Goal: Task Accomplishment & Management: Use online tool/utility

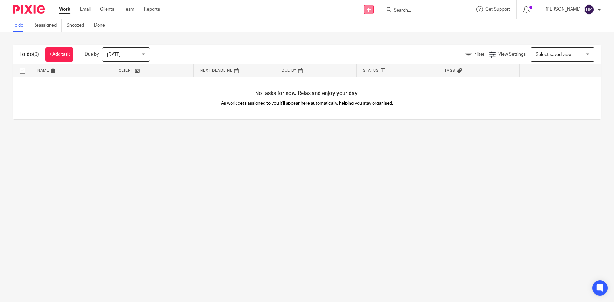
click at [373, 12] on link at bounding box center [369, 10] width 10 height 10
drag, startPoint x: 369, startPoint y: 59, endPoint x: 384, endPoint y: 31, distance: 31.5
click at [369, 59] on link "Request signature" at bounding box center [375, 57] width 45 height 9
click at [412, 10] on input "Search" at bounding box center [422, 11] width 58 height 6
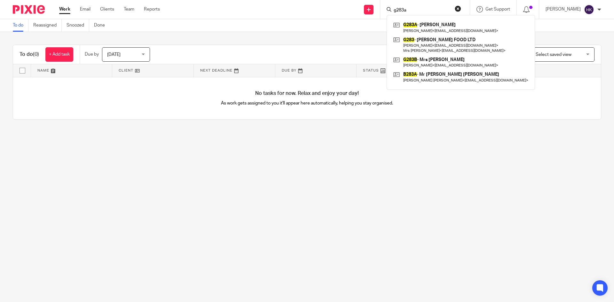
type input "g283a"
click at [427, 23] on link at bounding box center [461, 27] width 138 height 15
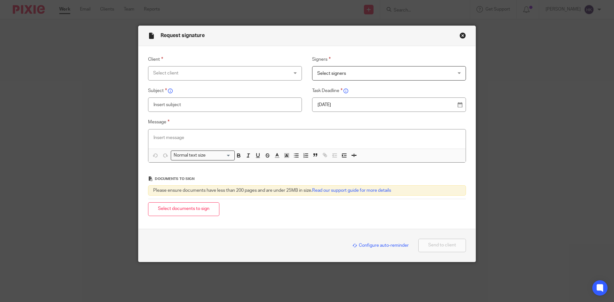
click at [177, 73] on div "Select client" at bounding box center [212, 72] width 119 height 13
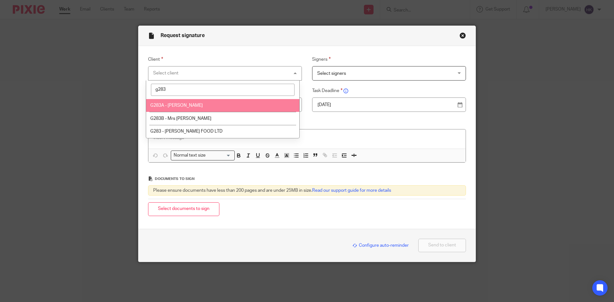
type input "g283"
click at [175, 103] on li "G283A - [PERSON_NAME]" at bounding box center [222, 105] width 153 height 13
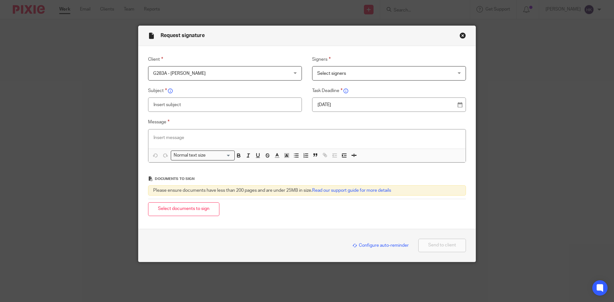
click at [371, 71] on span "Select signers" at bounding box center [376, 72] width 119 height 13
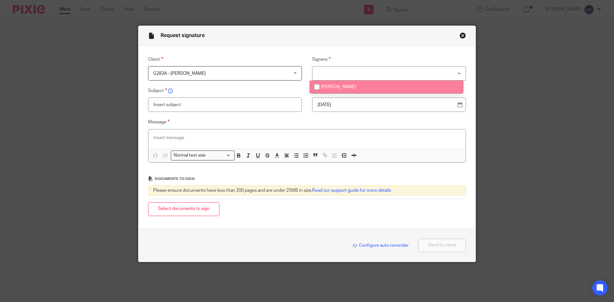
click at [372, 87] on li "[PERSON_NAME]" at bounding box center [386, 87] width 153 height 13
checkbox input "true"
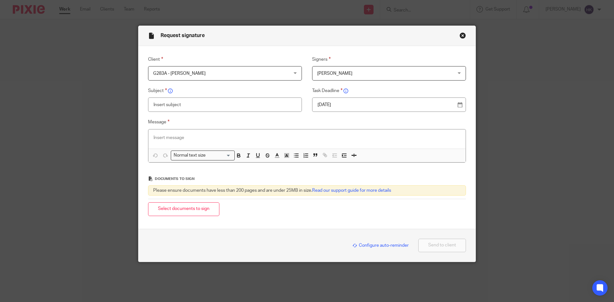
click at [373, 102] on p "18 Aug 2025" at bounding box center [386, 105] width 138 height 6
click at [168, 105] on input "text" at bounding box center [225, 105] width 154 height 14
type input "G283A - Personal Tax Return Pack"
paste div
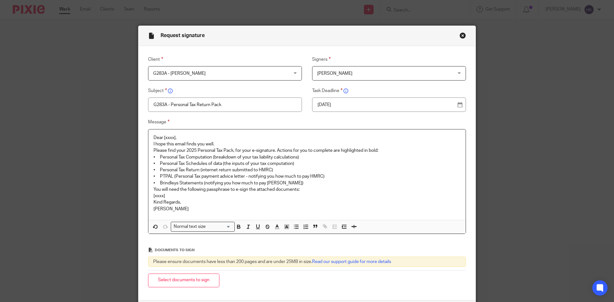
click at [178, 137] on p "Dear [xxxx]," at bounding box center [306, 138] width 307 height 6
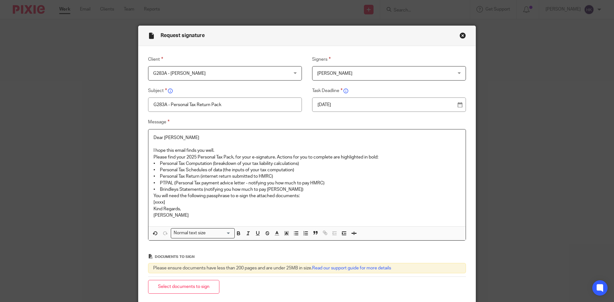
click at [214, 152] on p "I hope this email finds you well." at bounding box center [306, 150] width 307 height 6
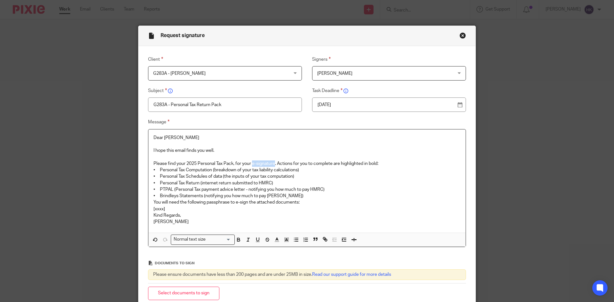
drag, startPoint x: 251, startPoint y: 161, endPoint x: 274, endPoint y: 163, distance: 23.1
click at [274, 163] on p "Please find your 2025 Personal Tax Pack, for your e-signature. Actions for you …" at bounding box center [306, 163] width 307 height 6
drag, startPoint x: 150, startPoint y: 188, endPoint x: 314, endPoint y: 195, distance: 164.2
click at [314, 195] on div "Dear Inderjit I hope this email finds you well. Please find your 2025 Personal …" at bounding box center [306, 181] width 317 height 104
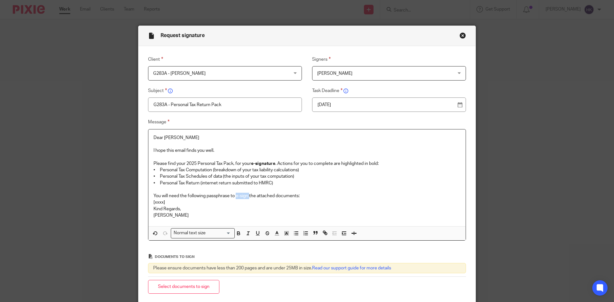
drag, startPoint x: 234, startPoint y: 194, endPoint x: 248, endPoint y: 196, distance: 13.6
click at [248, 196] on p "You will need the following passphrase to e-sign the attached documents:" at bounding box center [306, 196] width 307 height 6
drag, startPoint x: 170, startPoint y: 201, endPoint x: 125, endPoint y: 201, distance: 45.1
click at [125, 201] on div "Request signature Client G283A - Mr Inderjit Singh Grewal G283A - Mr Inderjit S…" at bounding box center [307, 151] width 614 height 302
drag, startPoint x: 225, startPoint y: 201, endPoint x: 108, endPoint y: 202, distance: 117.6
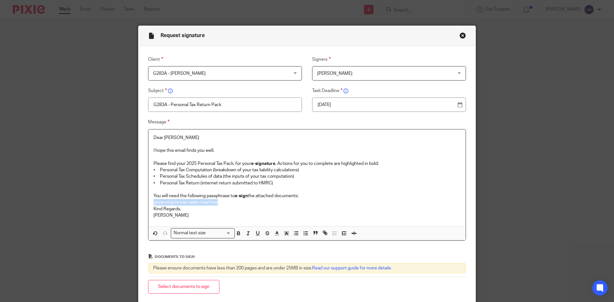
click at [108, 202] on div "Request signature Client G283A - Mr Inderjit Singh Grewal G283A - Mr Inderjit S…" at bounding box center [307, 151] width 614 height 302
click at [186, 236] on div "Normal text size" at bounding box center [201, 233] width 60 height 8
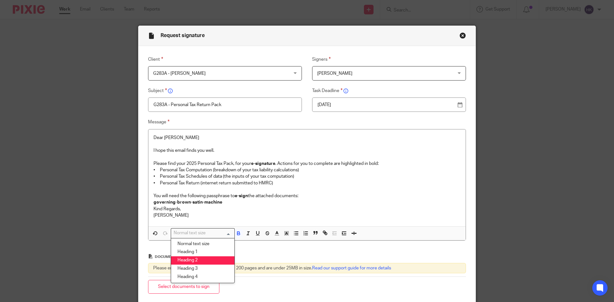
click at [195, 261] on li "Heading 2" at bounding box center [202, 260] width 63 height 8
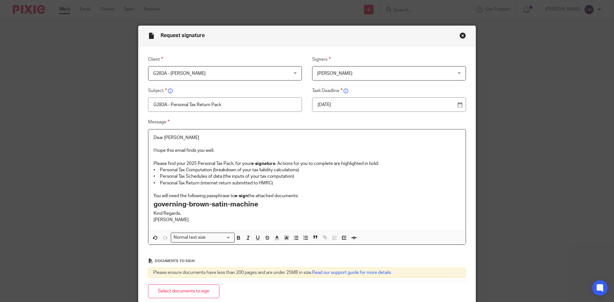
click at [301, 193] on p "You will need the following passphrase to e-sign the attached documents:" at bounding box center [306, 196] width 307 height 6
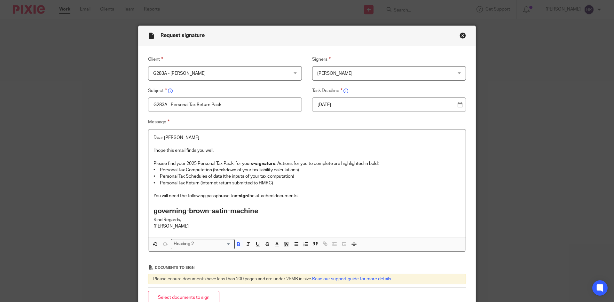
click at [263, 211] on h2 "governing-brown-satin-machine" at bounding box center [306, 211] width 307 height 11
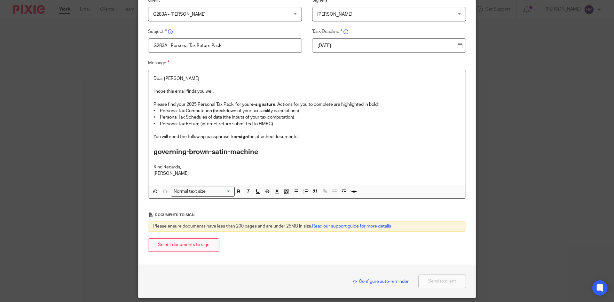
scroll to position [64, 0]
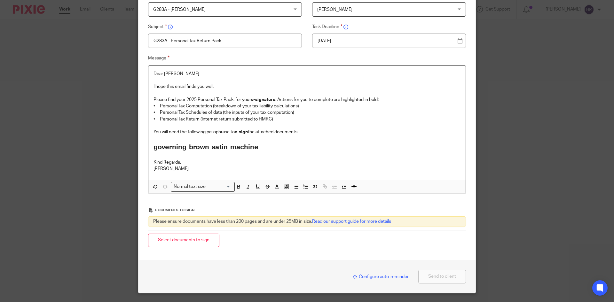
drag, startPoint x: 182, startPoint y: 243, endPoint x: 205, endPoint y: 241, distance: 22.8
click at [183, 243] on button "Select documents to sign" at bounding box center [183, 241] width 71 height 14
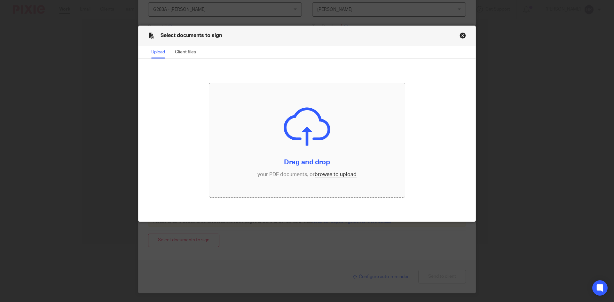
click at [327, 173] on input "file" at bounding box center [307, 140] width 196 height 114
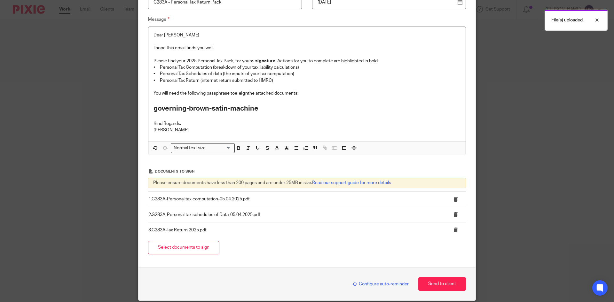
scroll to position [127, 0]
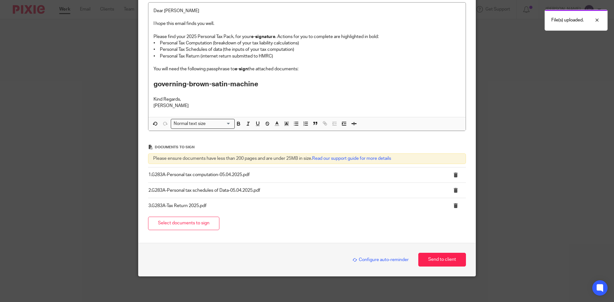
click at [367, 259] on span "Configure auto-reminder" at bounding box center [380, 260] width 56 height 4
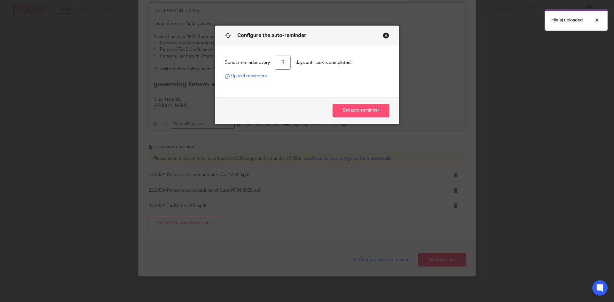
click at [349, 115] on button "Set auto-reminder" at bounding box center [360, 111] width 57 height 14
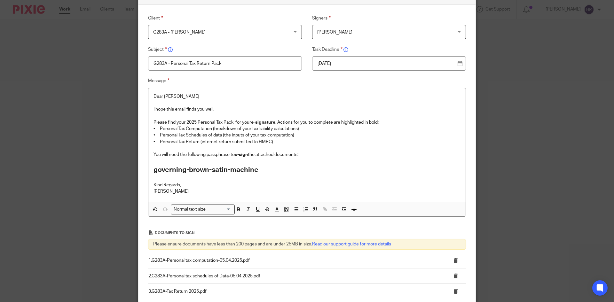
scroll to position [140, 0]
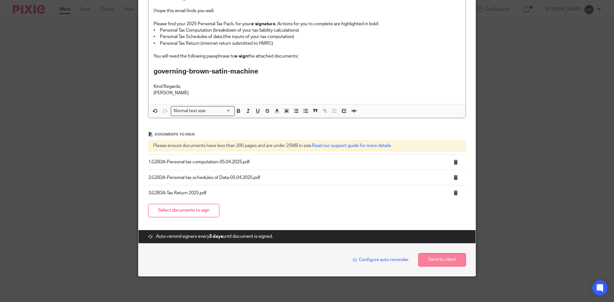
click at [435, 258] on button "Send to client" at bounding box center [442, 260] width 48 height 14
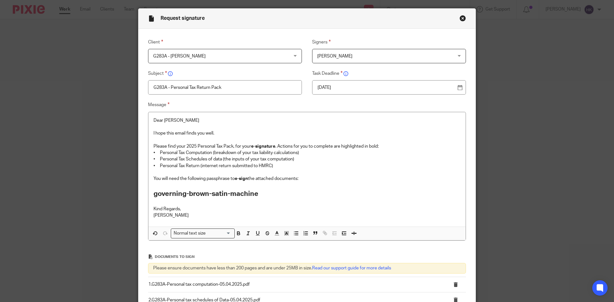
scroll to position [12, 0]
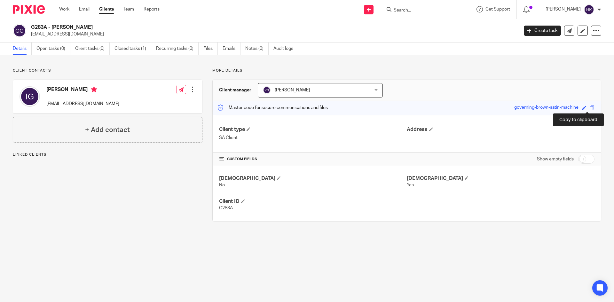
click at [589, 108] on span at bounding box center [591, 107] width 5 height 5
click at [416, 9] on input "Search" at bounding box center [422, 11] width 58 height 6
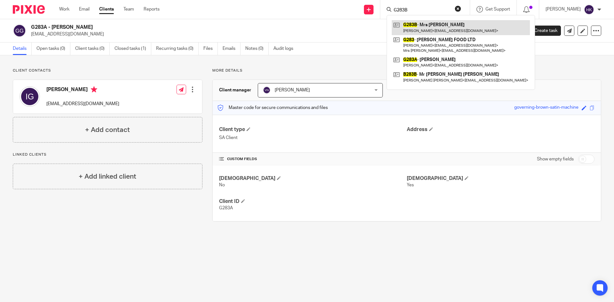
type input "G283B"
drag, startPoint x: 436, startPoint y: 31, endPoint x: 477, endPoint y: 14, distance: 44.2
click at [436, 31] on link at bounding box center [461, 27] width 138 height 15
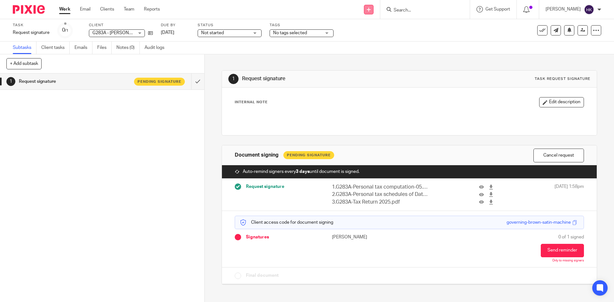
click at [371, 9] on link at bounding box center [369, 10] width 10 height 10
click at [364, 60] on link "Request signature" at bounding box center [375, 57] width 45 height 9
click at [370, 59] on link "Request signature" at bounding box center [375, 57] width 45 height 9
click at [374, 59] on link "Request signature" at bounding box center [375, 57] width 45 height 9
click at [371, 60] on link "Request signature" at bounding box center [375, 57] width 45 height 9
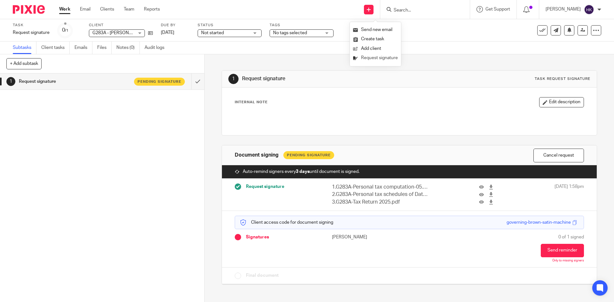
click at [385, 57] on link "Request signature" at bounding box center [375, 57] width 45 height 9
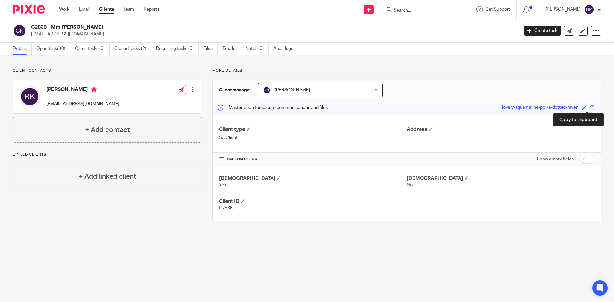
drag, startPoint x: 586, startPoint y: 109, endPoint x: 597, endPoint y: 114, distance: 11.7
click at [589, 109] on span at bounding box center [591, 107] width 5 height 5
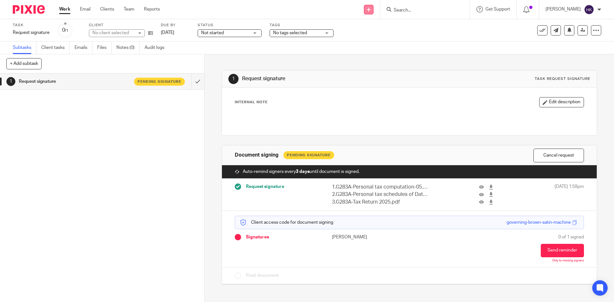
click at [371, 9] on icon at bounding box center [369, 10] width 4 height 4
click at [366, 57] on link "Request signature" at bounding box center [375, 57] width 45 height 9
click at [373, 58] on link "Request signature" at bounding box center [375, 57] width 45 height 9
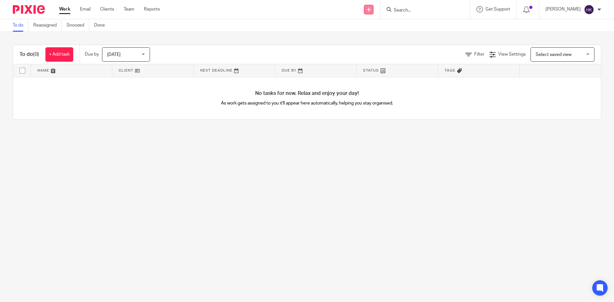
click at [373, 13] on link at bounding box center [369, 10] width 10 height 10
drag, startPoint x: 367, startPoint y: 57, endPoint x: 363, endPoint y: 56, distance: 3.7
click at [367, 57] on link "Request signature" at bounding box center [375, 57] width 45 height 9
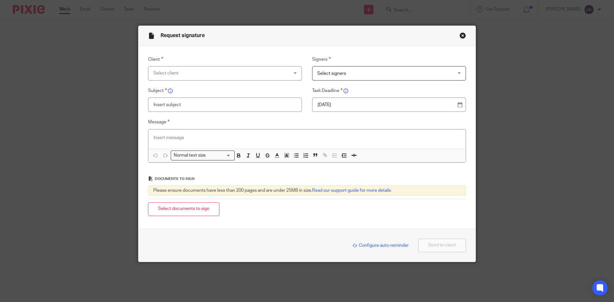
click at [188, 65] on div "Client Select client 247365 ACCOUNTANTS LTD 4 D Properties Limited 4D & SJ Cons…" at bounding box center [220, 68] width 164 height 25
click at [183, 71] on div "Select client" at bounding box center [212, 72] width 119 height 13
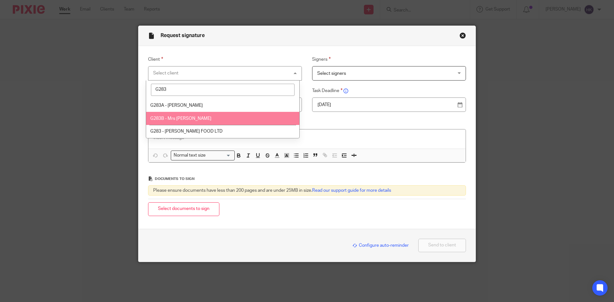
type input "G283"
click at [187, 118] on span "G283B - Mrs [PERSON_NAME]" at bounding box center [180, 118] width 61 height 4
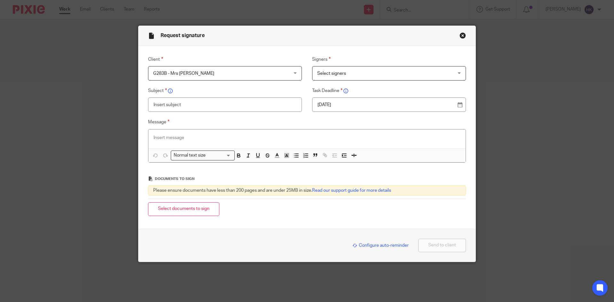
click at [322, 74] on span "Select signers" at bounding box center [331, 73] width 29 height 4
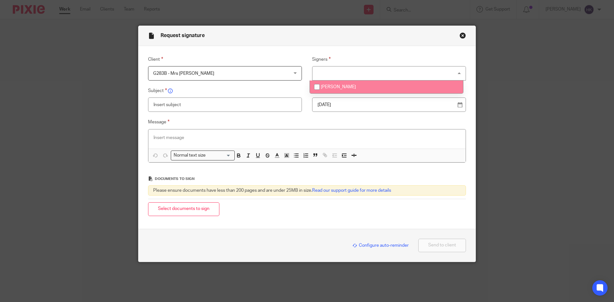
click at [333, 87] on span "[PERSON_NAME]" at bounding box center [338, 87] width 35 height 4
checkbox input "true"
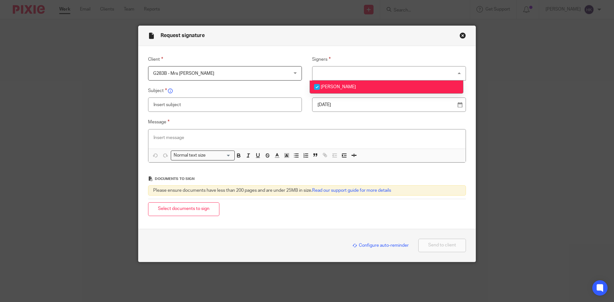
click at [334, 102] on p "[DATE]" at bounding box center [386, 105] width 138 height 6
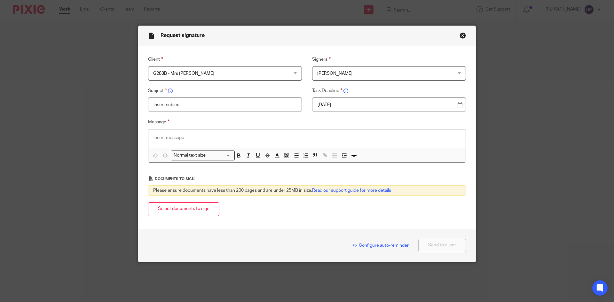
click at [170, 105] on input "text" at bounding box center [225, 105] width 154 height 14
type input "g"
type input "G283B - Personal Tax Return Pack"
paste div
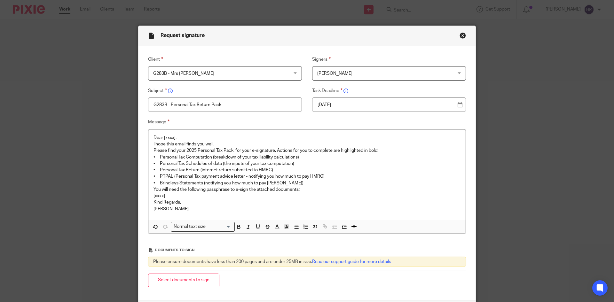
click at [183, 139] on p "Dear [xxxx]," at bounding box center [306, 138] width 307 height 6
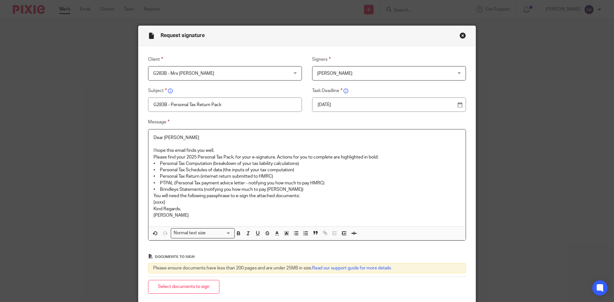
click at [219, 147] on p at bounding box center [306, 144] width 307 height 6
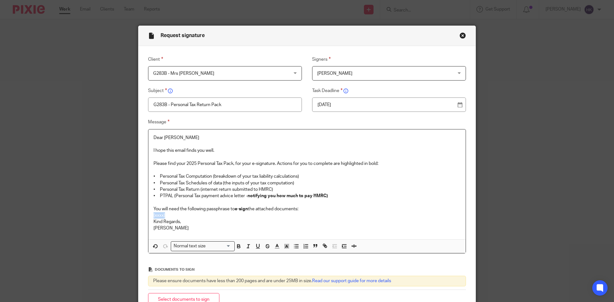
drag, startPoint x: 168, startPoint y: 216, endPoint x: 149, endPoint y: 216, distance: 19.8
click at [149, 216] on div "Dear Balbir I hope this email finds you well. Please find your 2025 Personal Ta…" at bounding box center [306, 184] width 317 height 110
drag, startPoint x: 232, startPoint y: 216, endPoint x: 145, endPoint y: 216, distance: 86.6
click at [145, 216] on div "Message Dear Balbir I hope this email finds you well. Please find your 2025 Per…" at bounding box center [302, 185] width 328 height 135
click at [216, 245] on input "Search for option" at bounding box center [219, 246] width 23 height 7
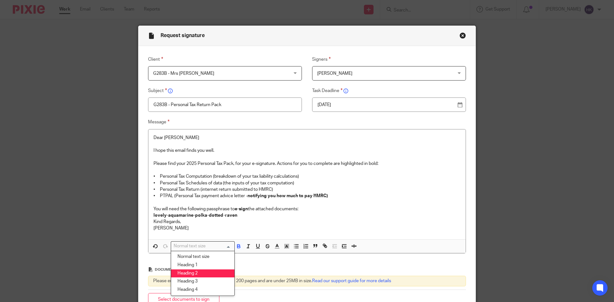
click at [206, 273] on li "Heading 2" at bounding box center [202, 273] width 63 height 8
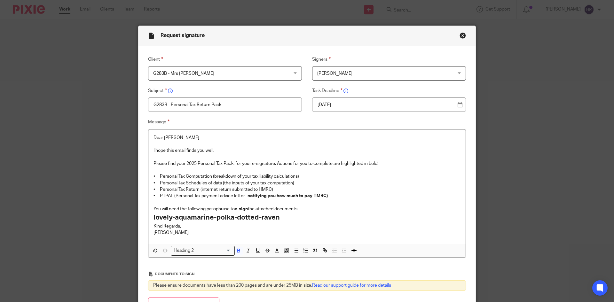
click at [308, 207] on p "You will need the following passphrase to e-sign the attached documents:" at bounding box center [306, 209] width 307 height 6
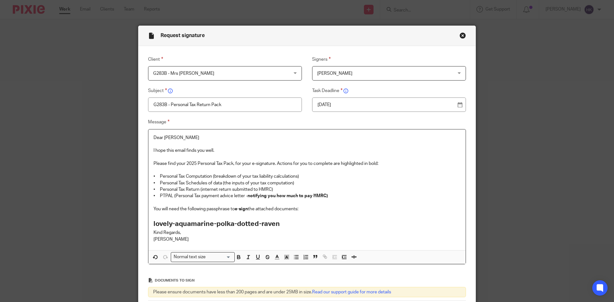
drag, startPoint x: 283, startPoint y: 225, endPoint x: 272, endPoint y: 228, distance: 11.3
click at [282, 225] on h2 "lovely-aquamarine-polka-dotted-raven" at bounding box center [306, 224] width 307 height 11
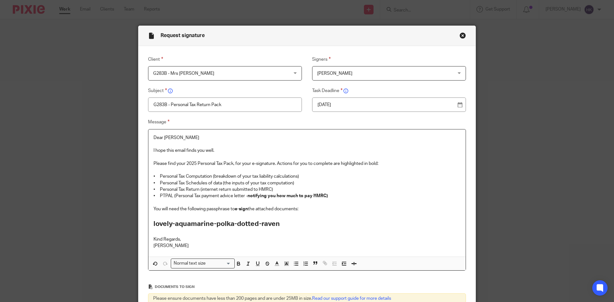
scroll to position [94, 0]
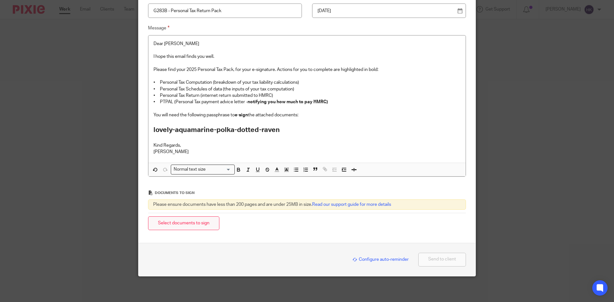
click at [202, 222] on button "Select documents to sign" at bounding box center [183, 223] width 71 height 14
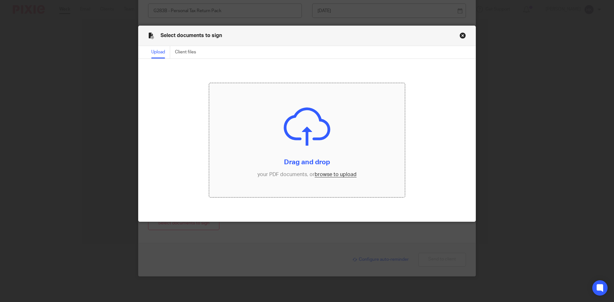
click at [343, 175] on input "file" at bounding box center [307, 140] width 196 height 114
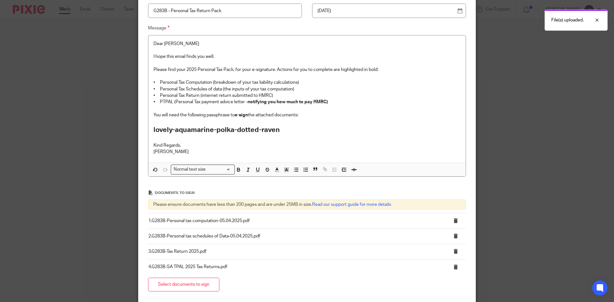
scroll to position [155, 0]
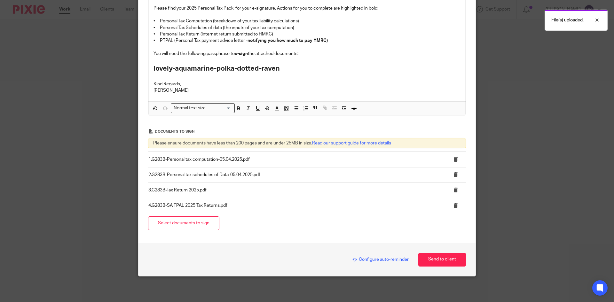
click at [383, 261] on span "Configure auto-reminder" at bounding box center [380, 259] width 56 height 4
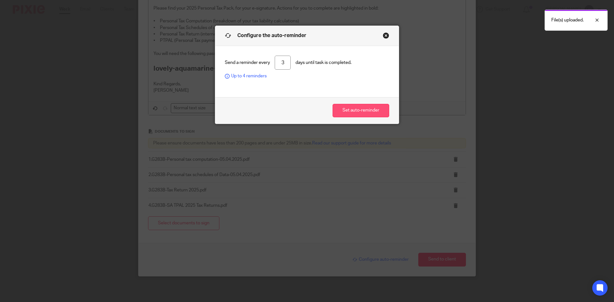
click at [359, 106] on button "Set auto-reminder" at bounding box center [360, 111] width 57 height 14
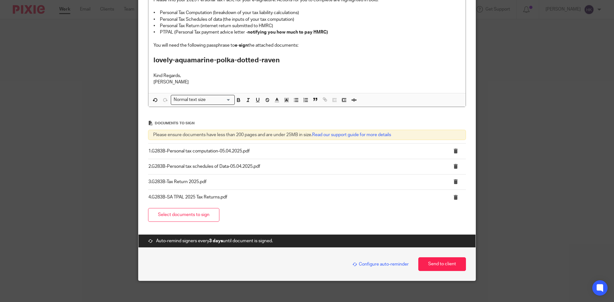
scroll to position [168, 0]
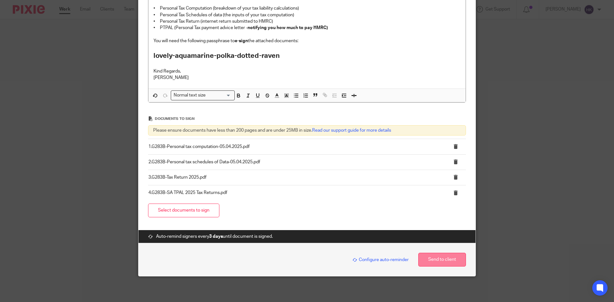
drag, startPoint x: 455, startPoint y: 260, endPoint x: 406, endPoint y: 225, distance: 60.2
click at [455, 260] on button "Send to client" at bounding box center [442, 260] width 48 height 14
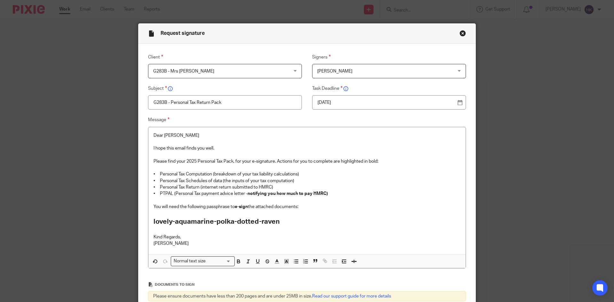
scroll to position [0, 0]
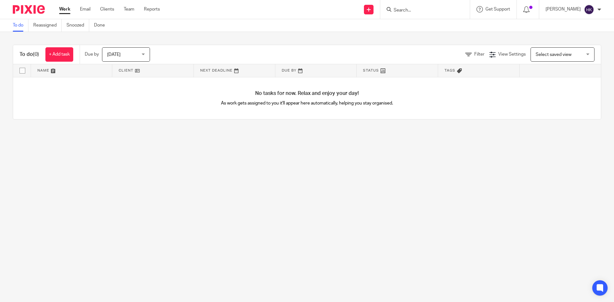
click at [411, 9] on input "Search" at bounding box center [422, 11] width 58 height 6
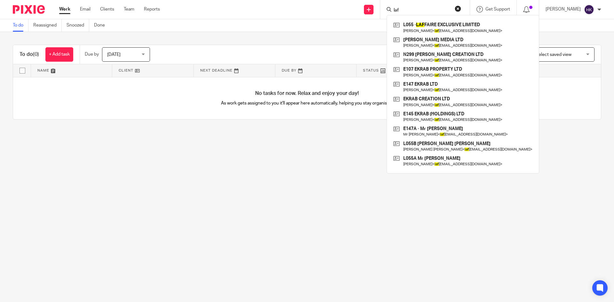
type input "laf"
